Goal: Transaction & Acquisition: Download file/media

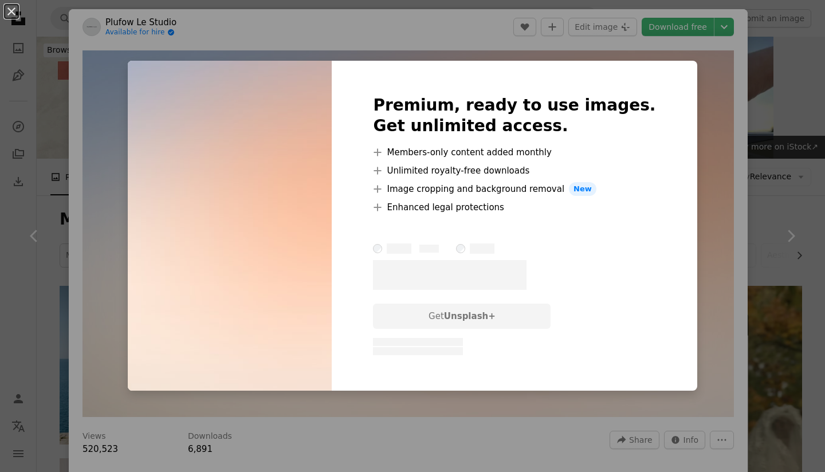
scroll to position [735, 0]
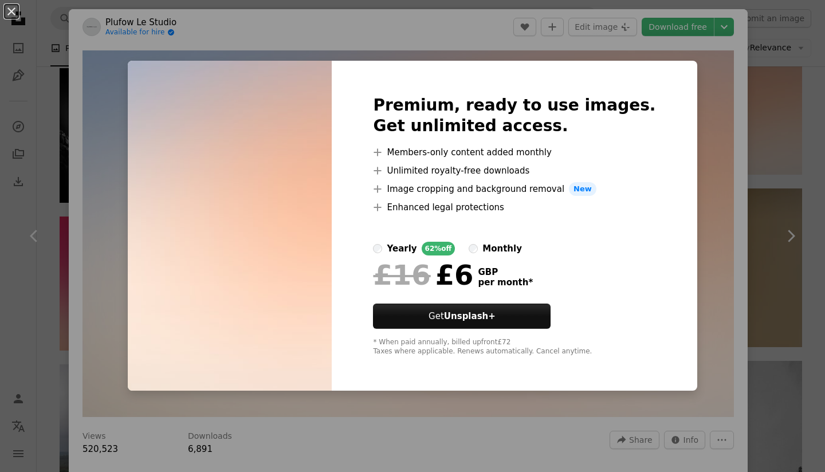
click at [680, 76] on div "An X shape Premium, ready to use images. Get unlimited access. A plus sign Memb…" at bounding box center [412, 236] width 825 height 472
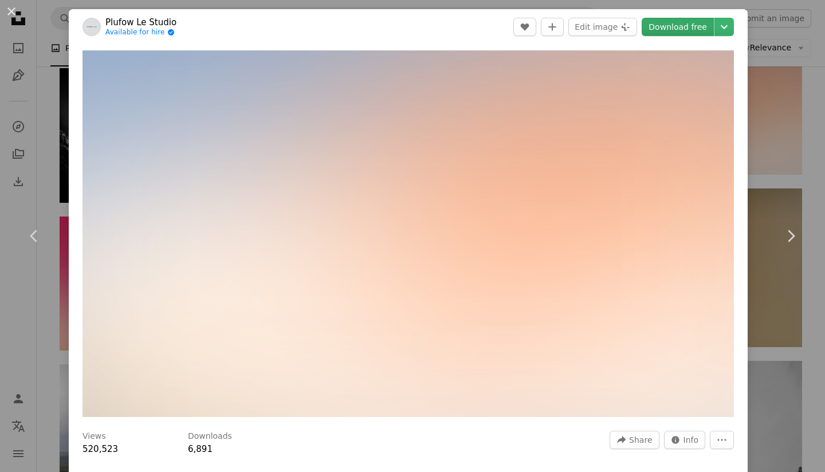
click at [698, 22] on link "Download free" at bounding box center [678, 27] width 72 height 18
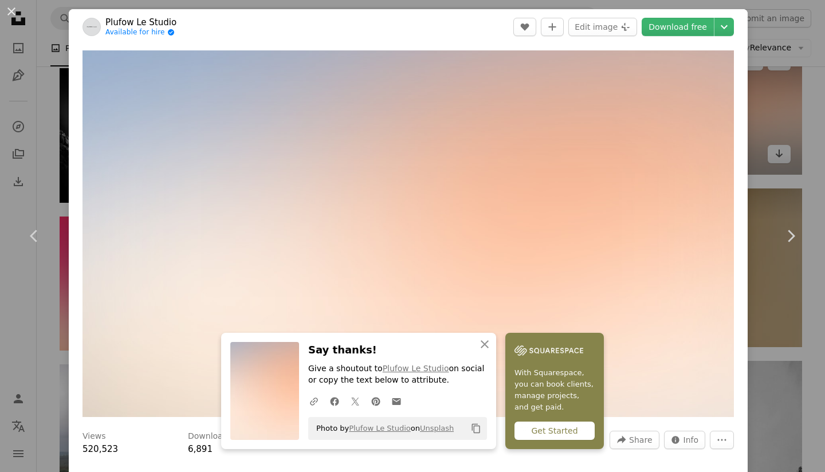
click at [801, 95] on div "An X shape Chevron left Chevron right Plufow Le Studio Available for hire A che…" at bounding box center [412, 236] width 825 height 472
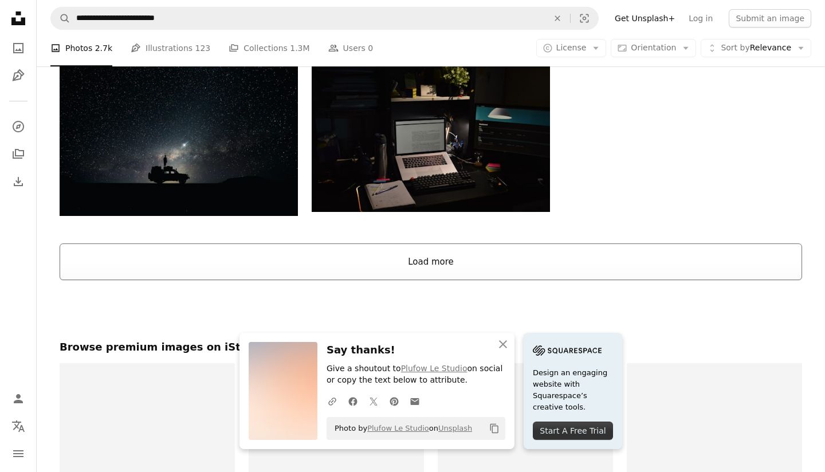
click at [471, 262] on button "Load more" at bounding box center [431, 262] width 743 height 37
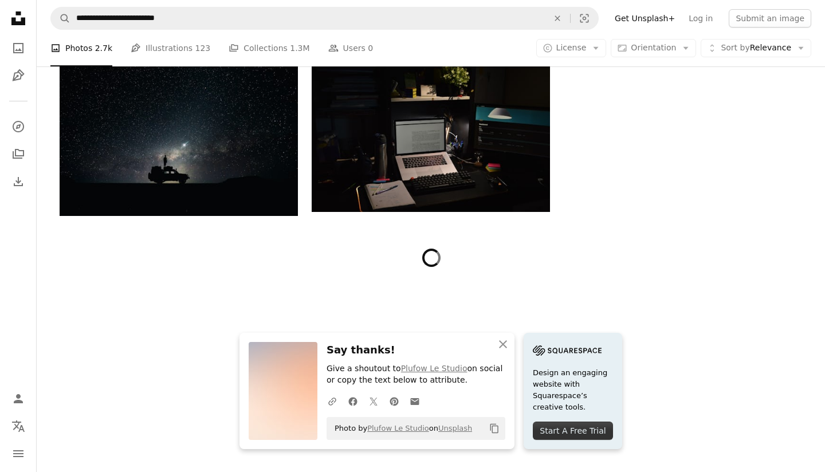
scroll to position [1151, 0]
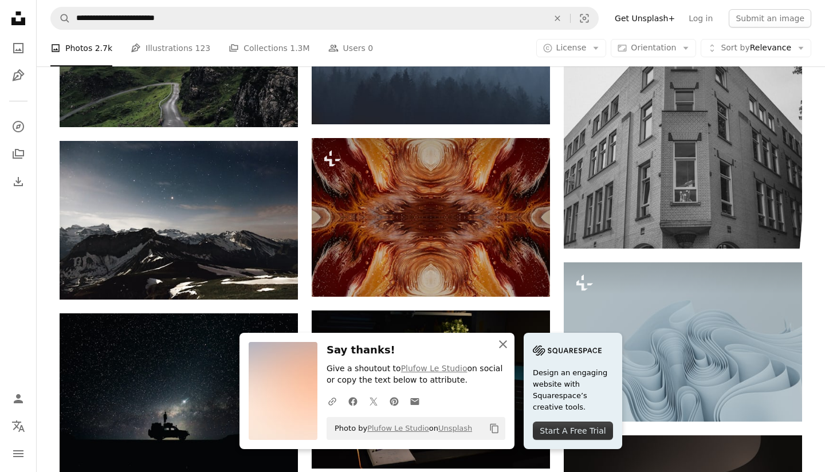
click at [504, 344] on icon "button" at bounding box center [503, 344] width 8 height 8
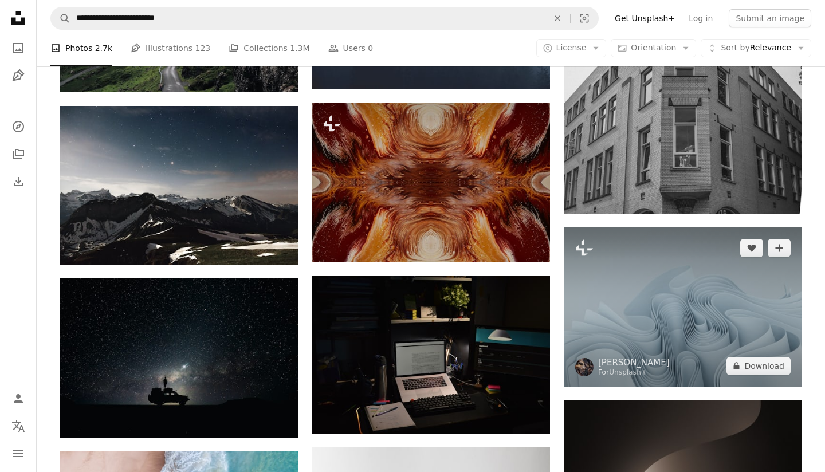
scroll to position [1188, 0]
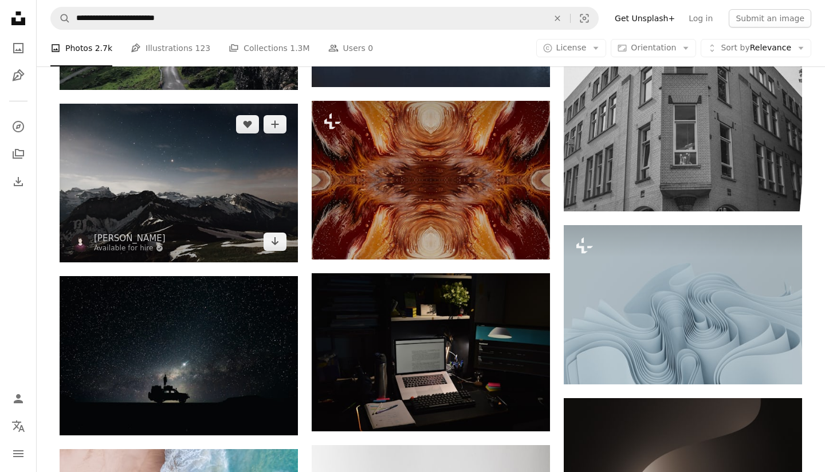
click at [236, 185] on img at bounding box center [179, 183] width 238 height 159
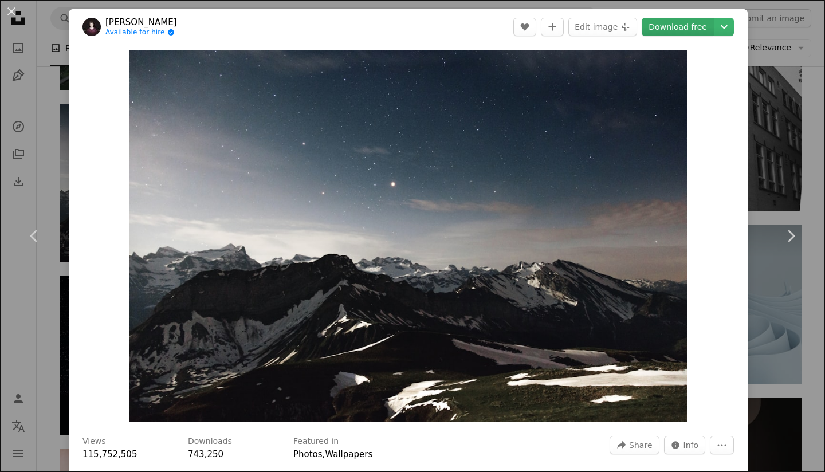
click at [694, 24] on link "Download free" at bounding box center [678, 27] width 72 height 18
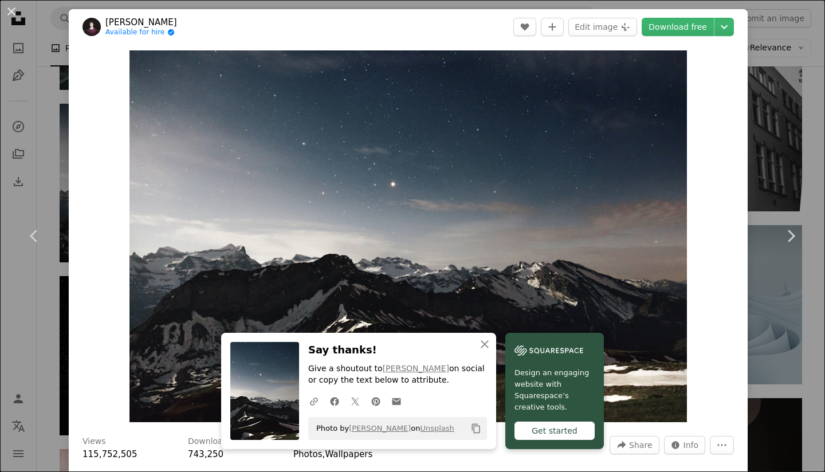
click at [811, 84] on div "An X shape Chevron left Chevron right [PERSON_NAME] Available for hire A checkm…" at bounding box center [412, 236] width 825 height 472
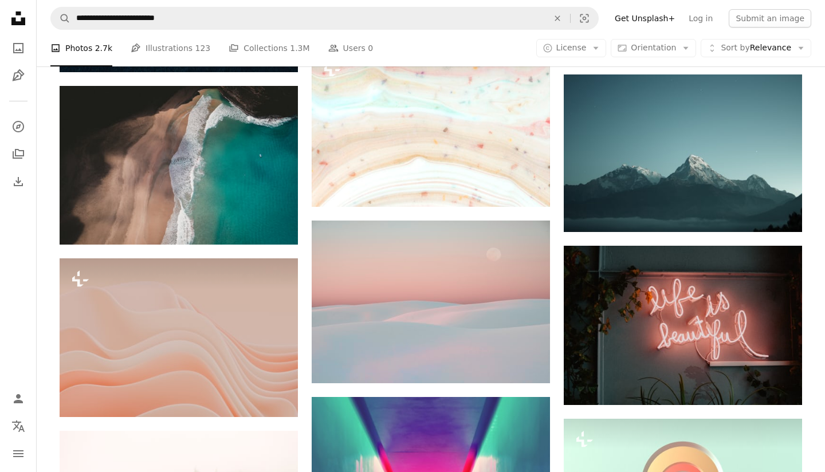
scroll to position [3618, 0]
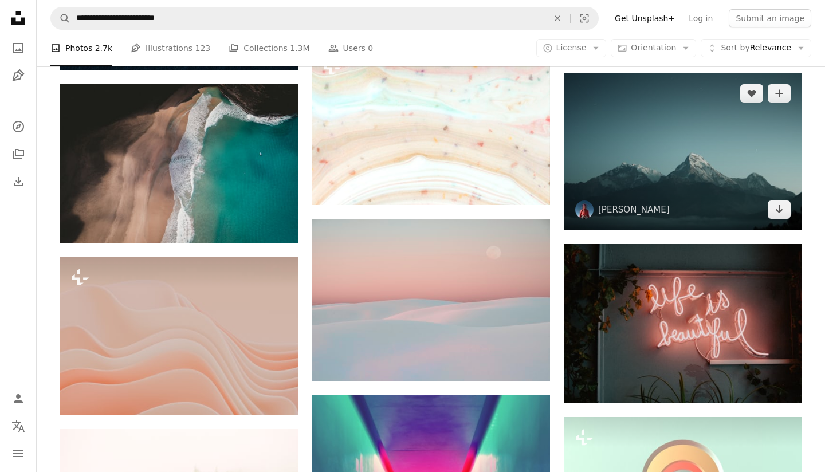
click at [703, 144] on img at bounding box center [683, 152] width 238 height 158
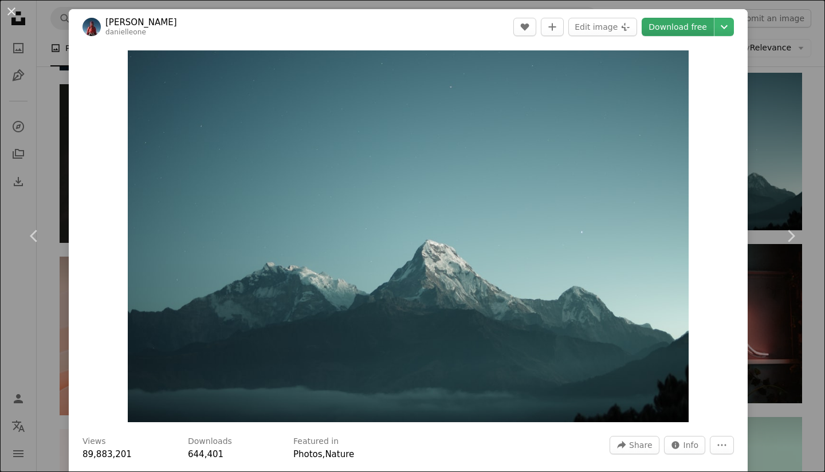
click at [685, 34] on link "Download free" at bounding box center [678, 27] width 72 height 18
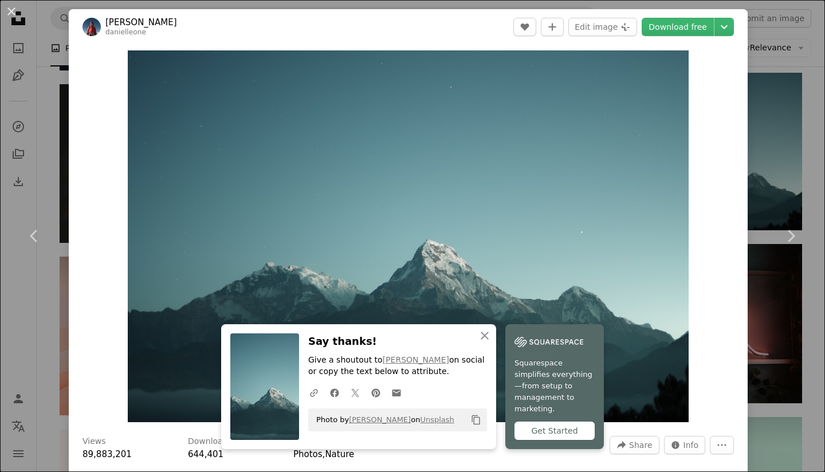
click at [814, 146] on div "An X shape Chevron left Chevron right [PERSON_NAME] A heart A plus sign Edit im…" at bounding box center [412, 236] width 825 height 472
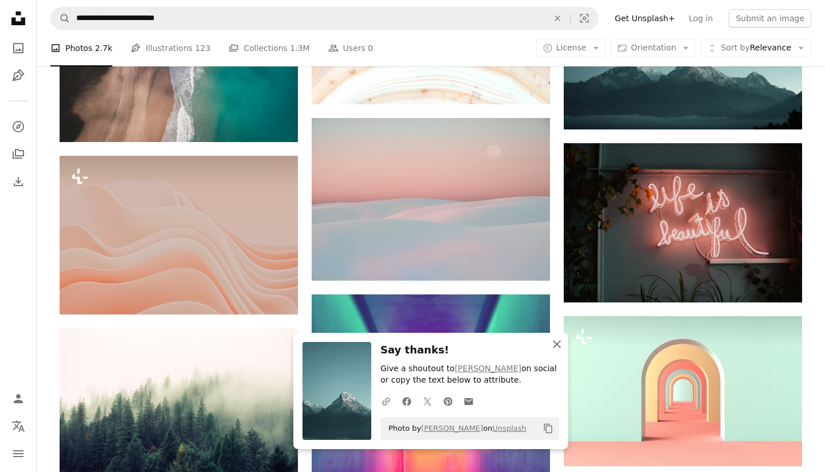
click at [557, 343] on icon "An X shape" at bounding box center [557, 344] width 14 height 14
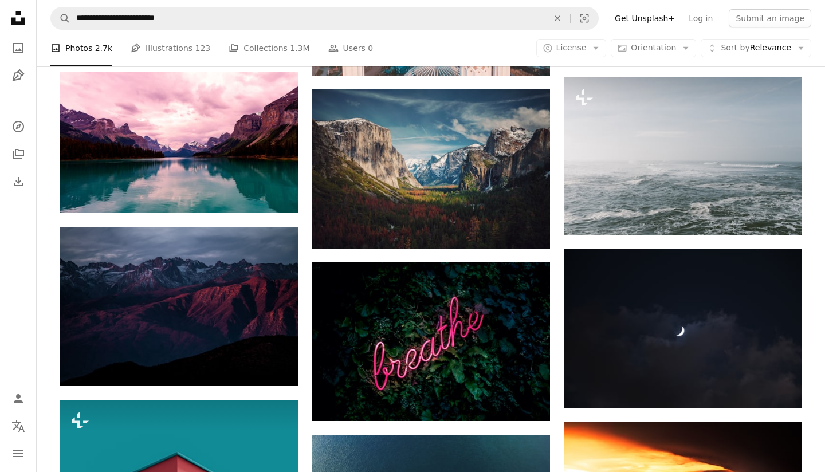
scroll to position [4438, 0]
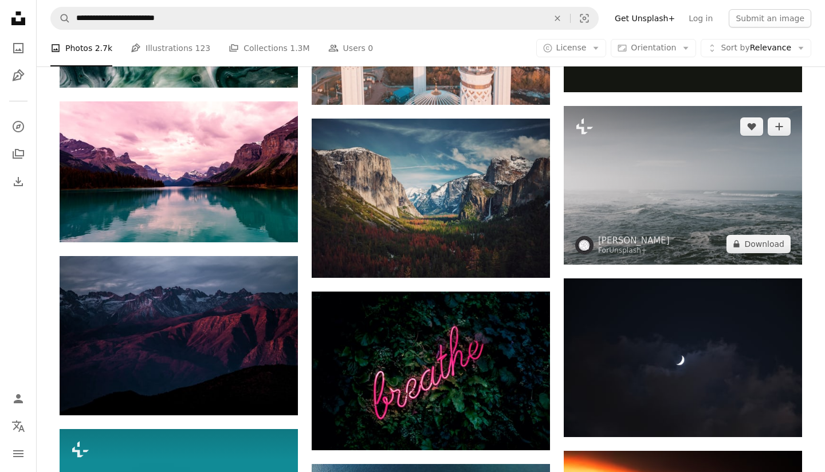
click at [641, 200] on img at bounding box center [683, 185] width 238 height 159
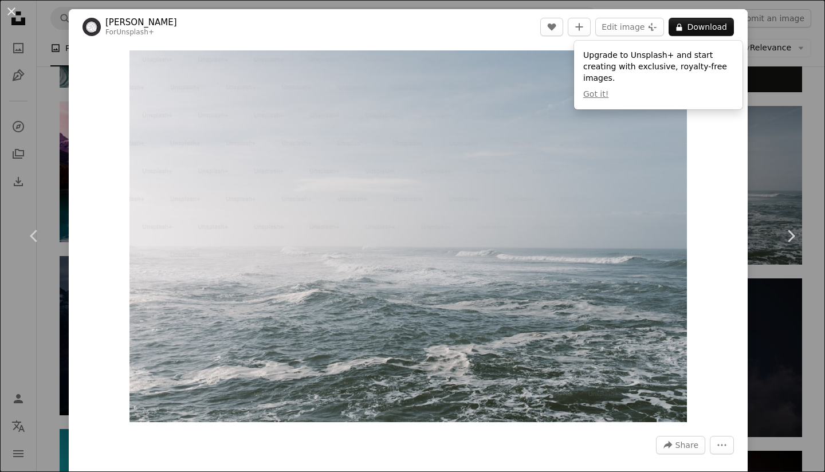
click at [385, 119] on img "Zoom in on this image" at bounding box center [407, 236] width 557 height 372
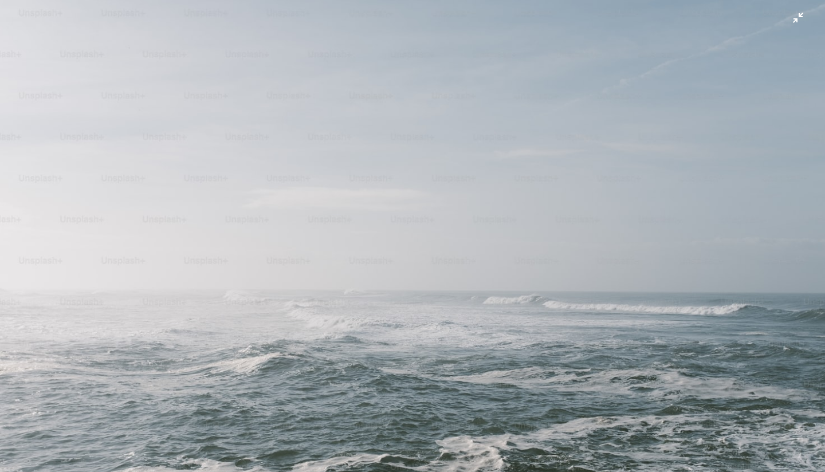
scroll to position [39, 0]
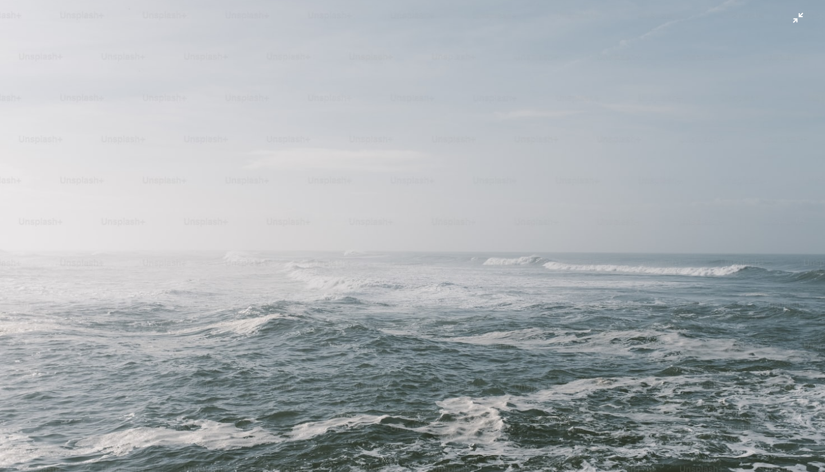
click at [83, 119] on img "Zoom out on this image" at bounding box center [412, 235] width 826 height 551
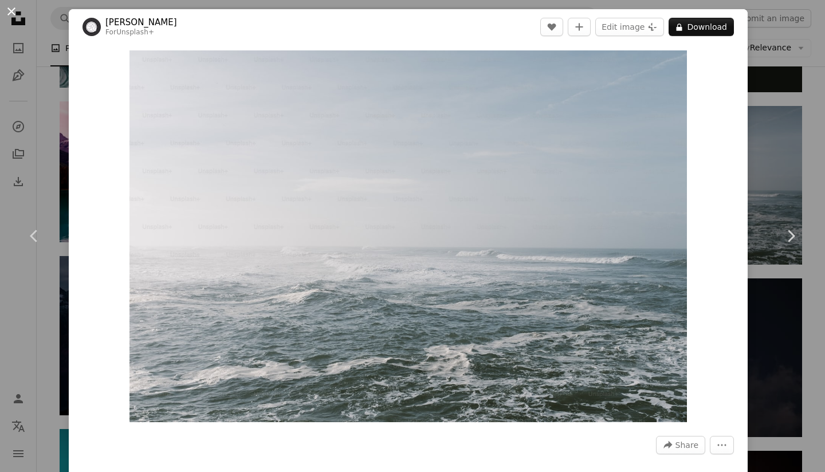
click at [18, 14] on button "An X shape" at bounding box center [12, 12] width 14 height 14
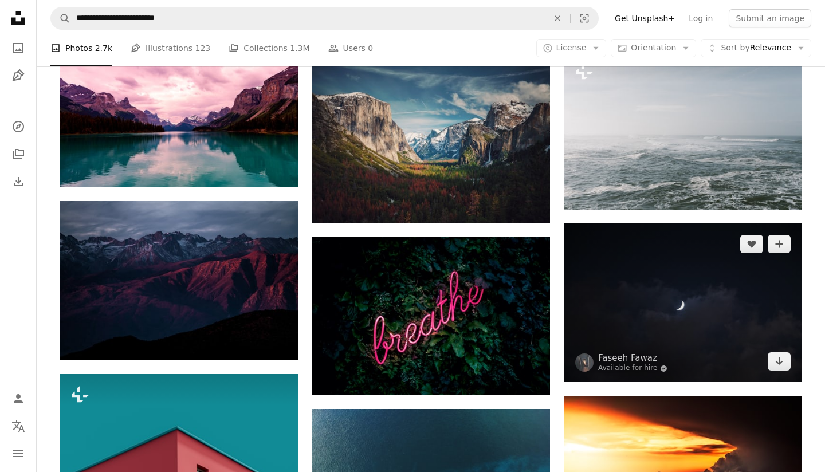
scroll to position [4494, 0]
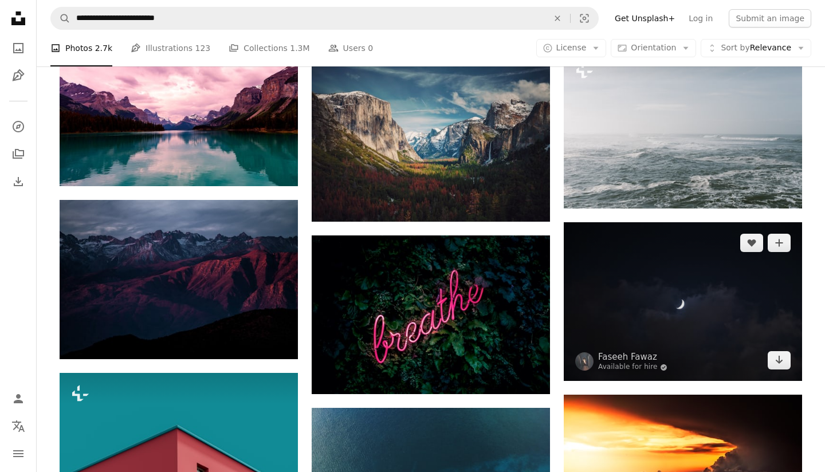
click at [677, 299] on img at bounding box center [683, 301] width 238 height 159
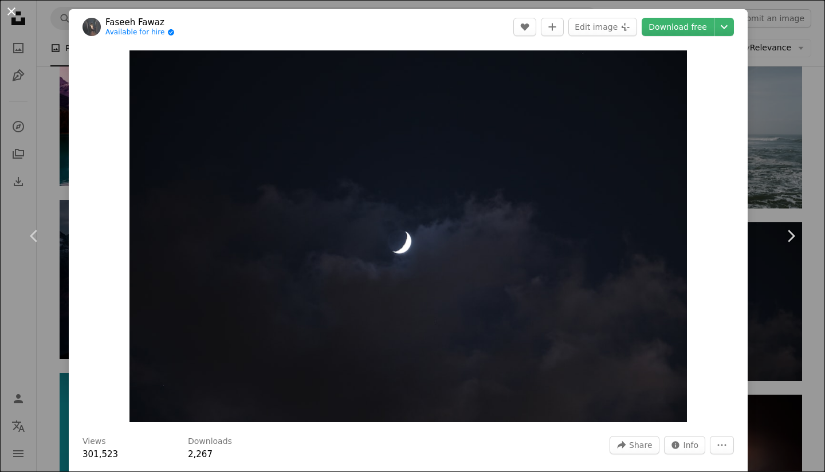
click at [14, 18] on button "An X shape" at bounding box center [12, 12] width 14 height 14
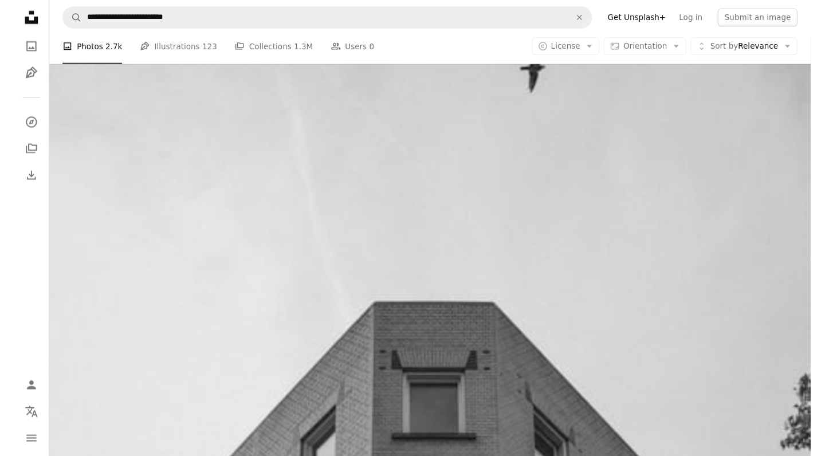
scroll to position [6263, 0]
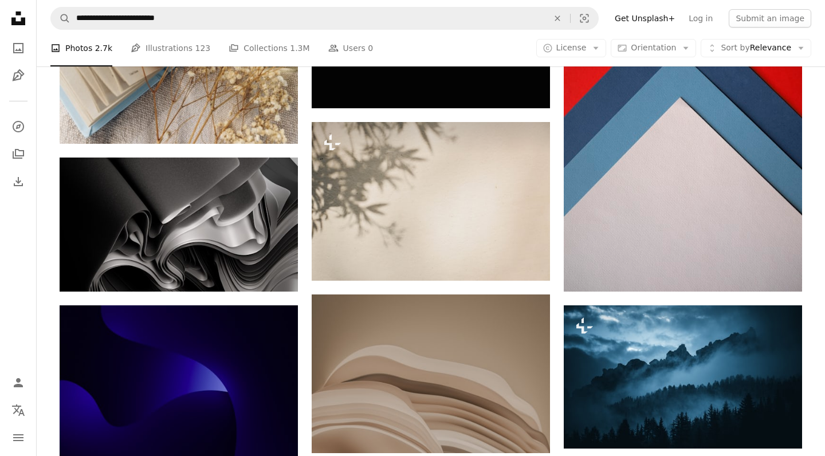
click at [459, 1] on nav "**********" at bounding box center [431, 18] width 788 height 37
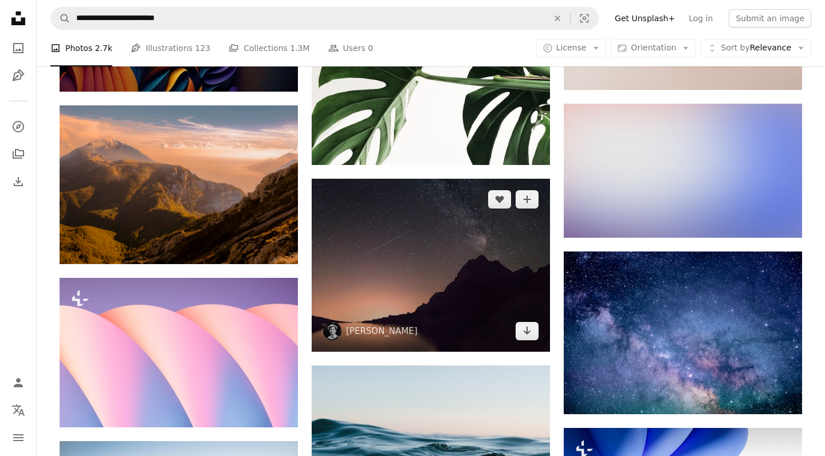
scroll to position [9624, 0]
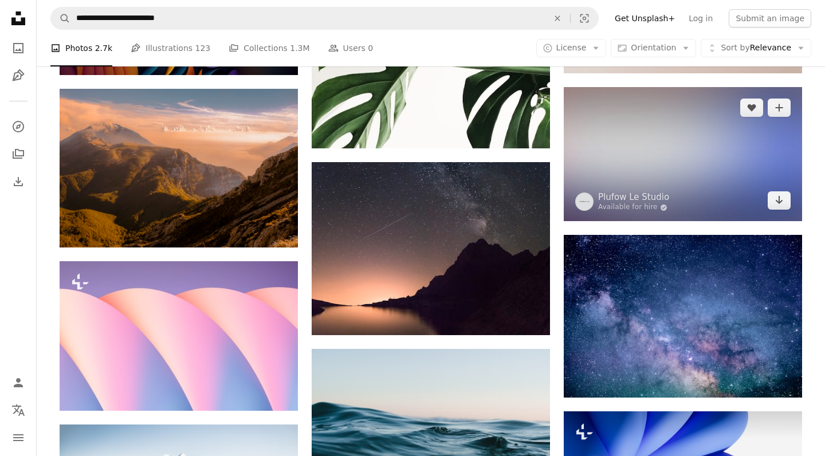
click at [635, 179] on img at bounding box center [683, 154] width 238 height 134
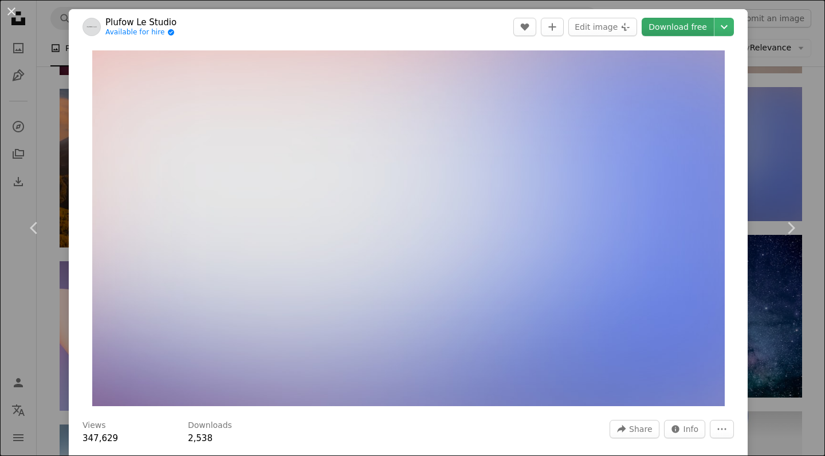
click at [674, 28] on link "Download free" at bounding box center [678, 27] width 72 height 18
